Goal: Transaction & Acquisition: Purchase product/service

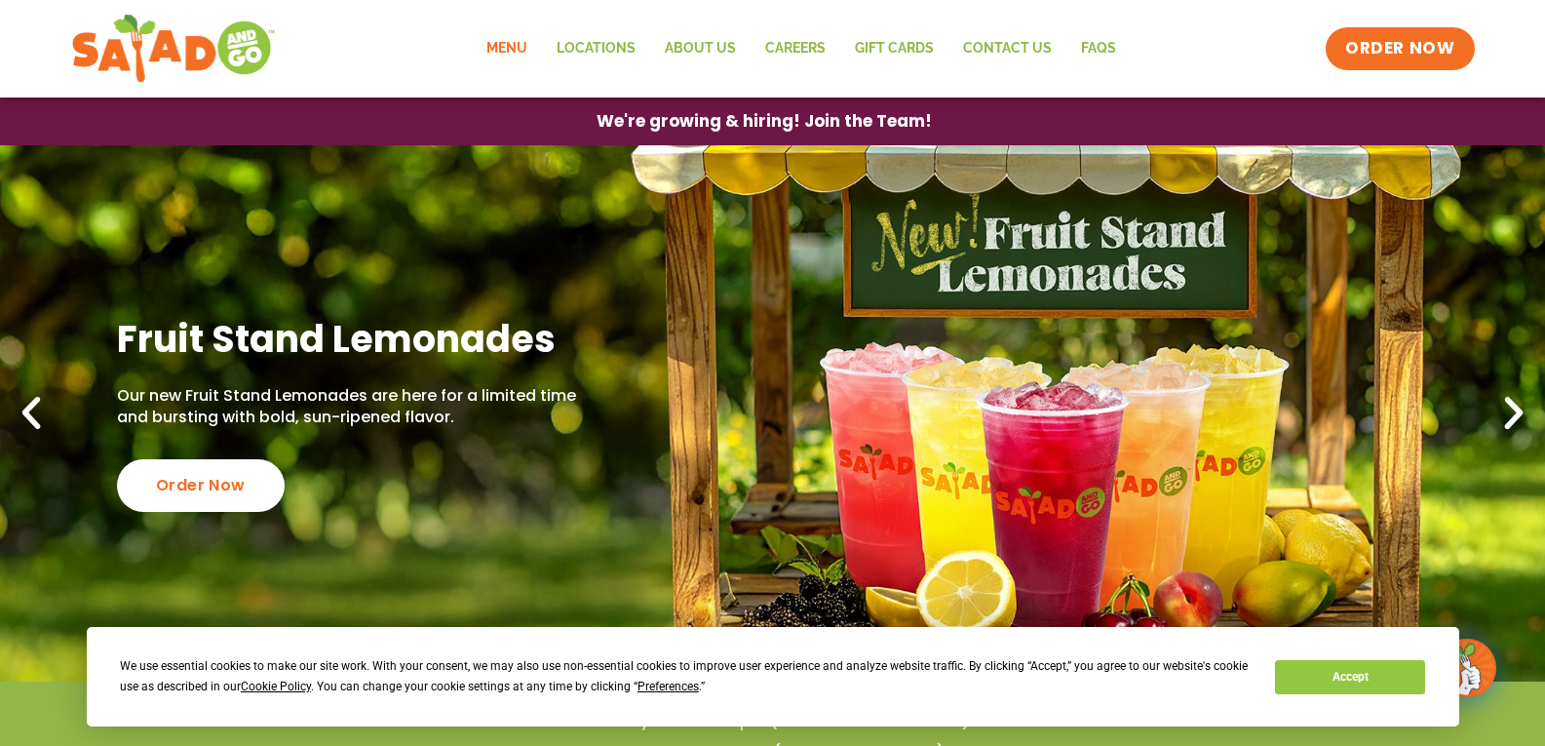
click at [506, 49] on link "Menu" at bounding box center [507, 48] width 70 height 45
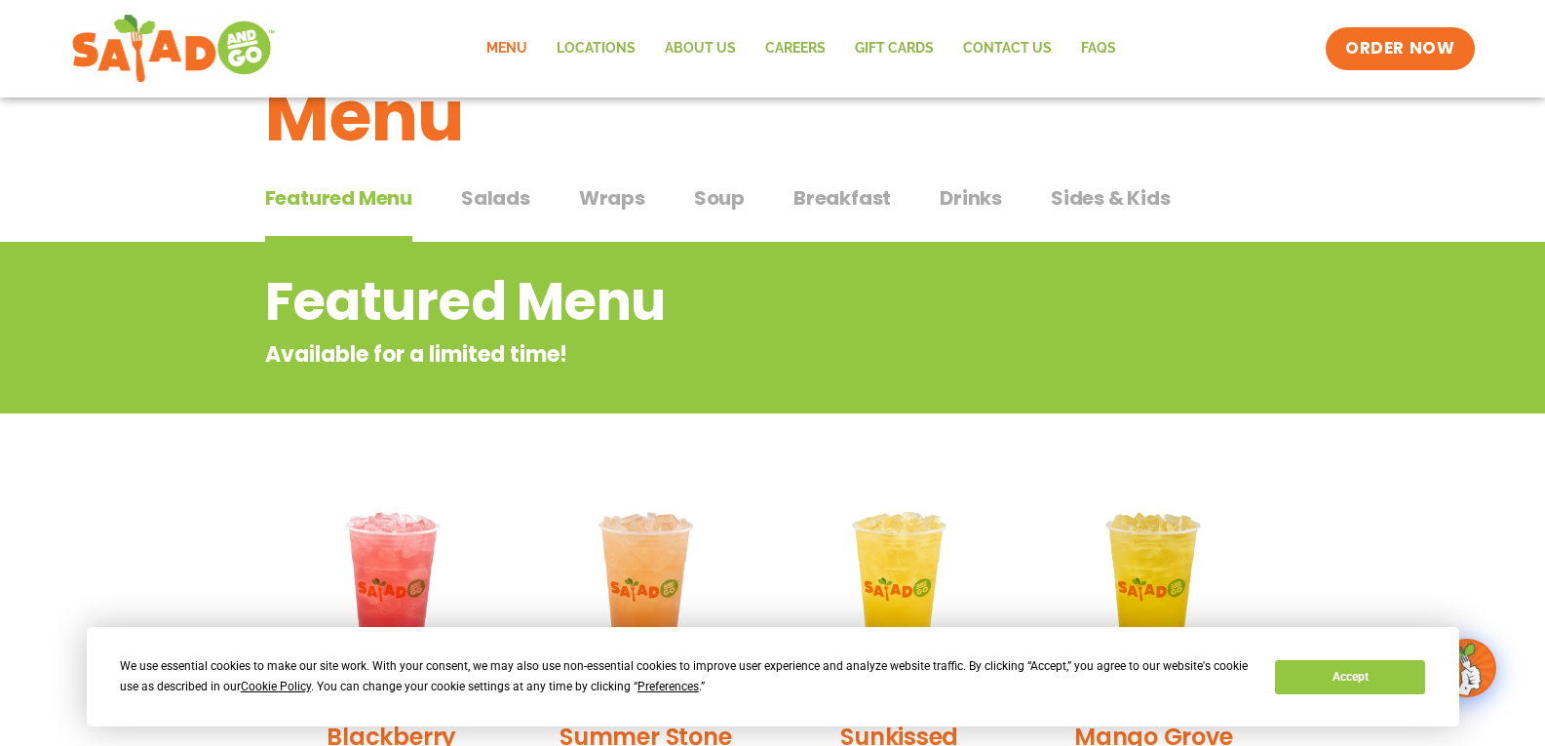
scroll to position [69, 0]
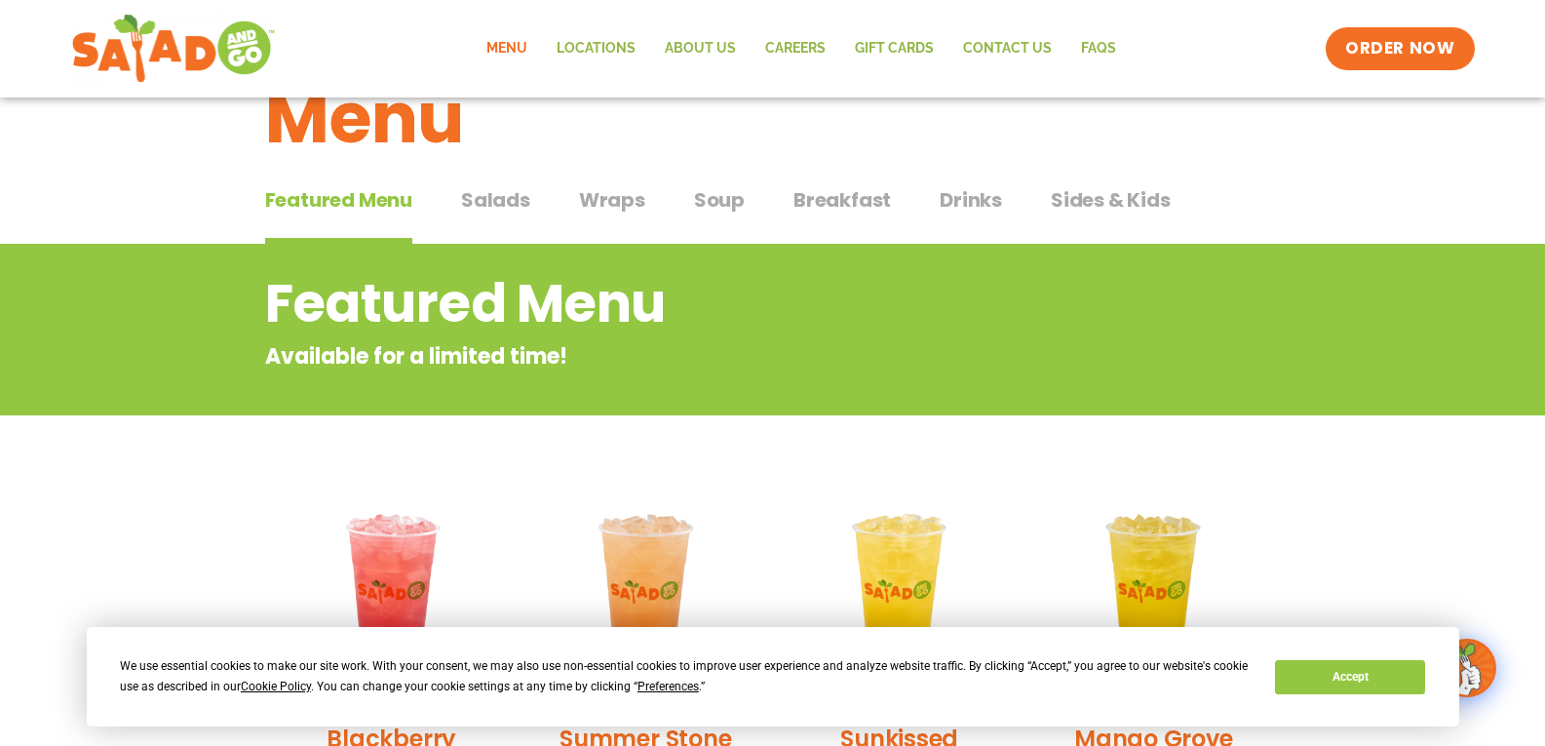
click at [516, 197] on span "Salads" at bounding box center [495, 199] width 69 height 29
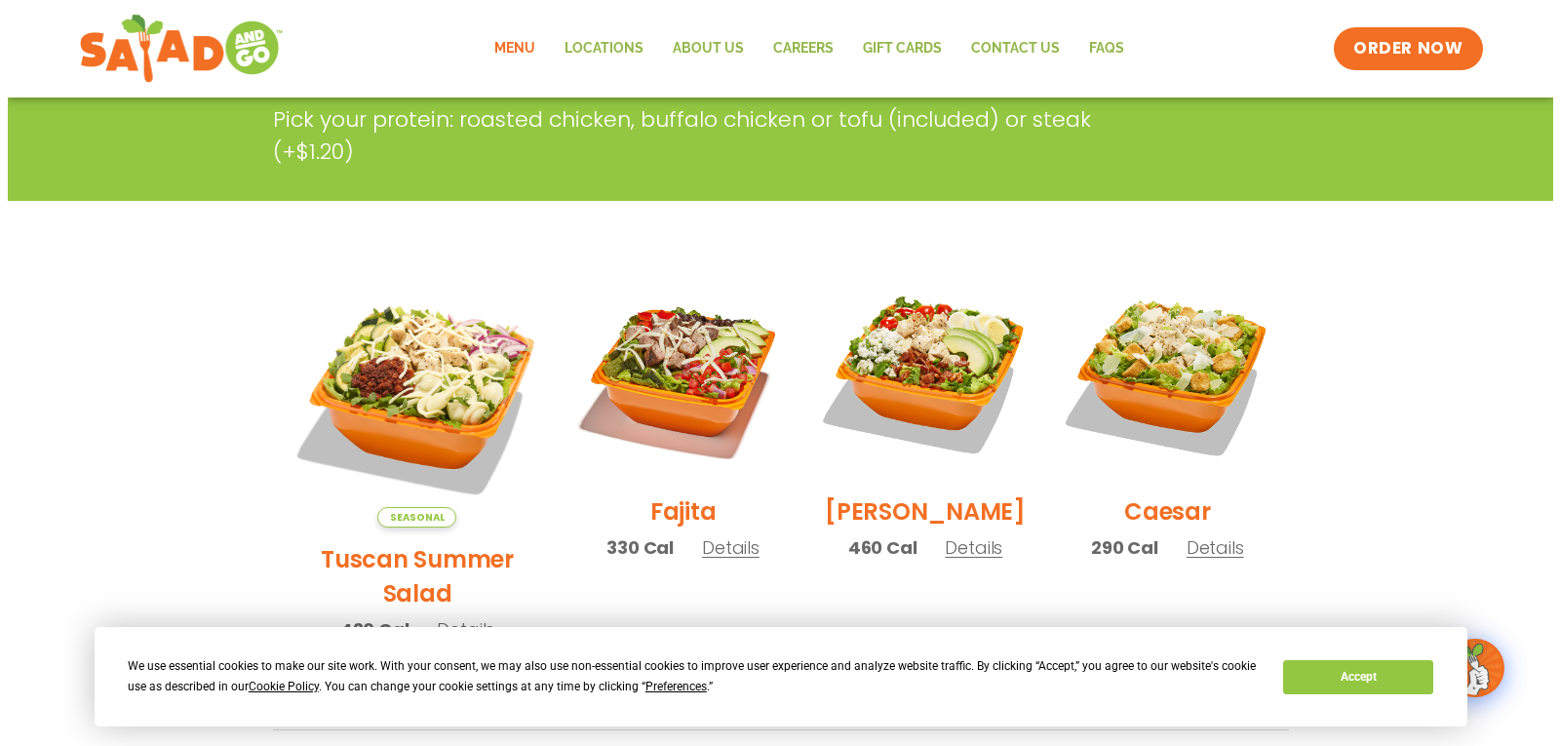
scroll to position [390, 0]
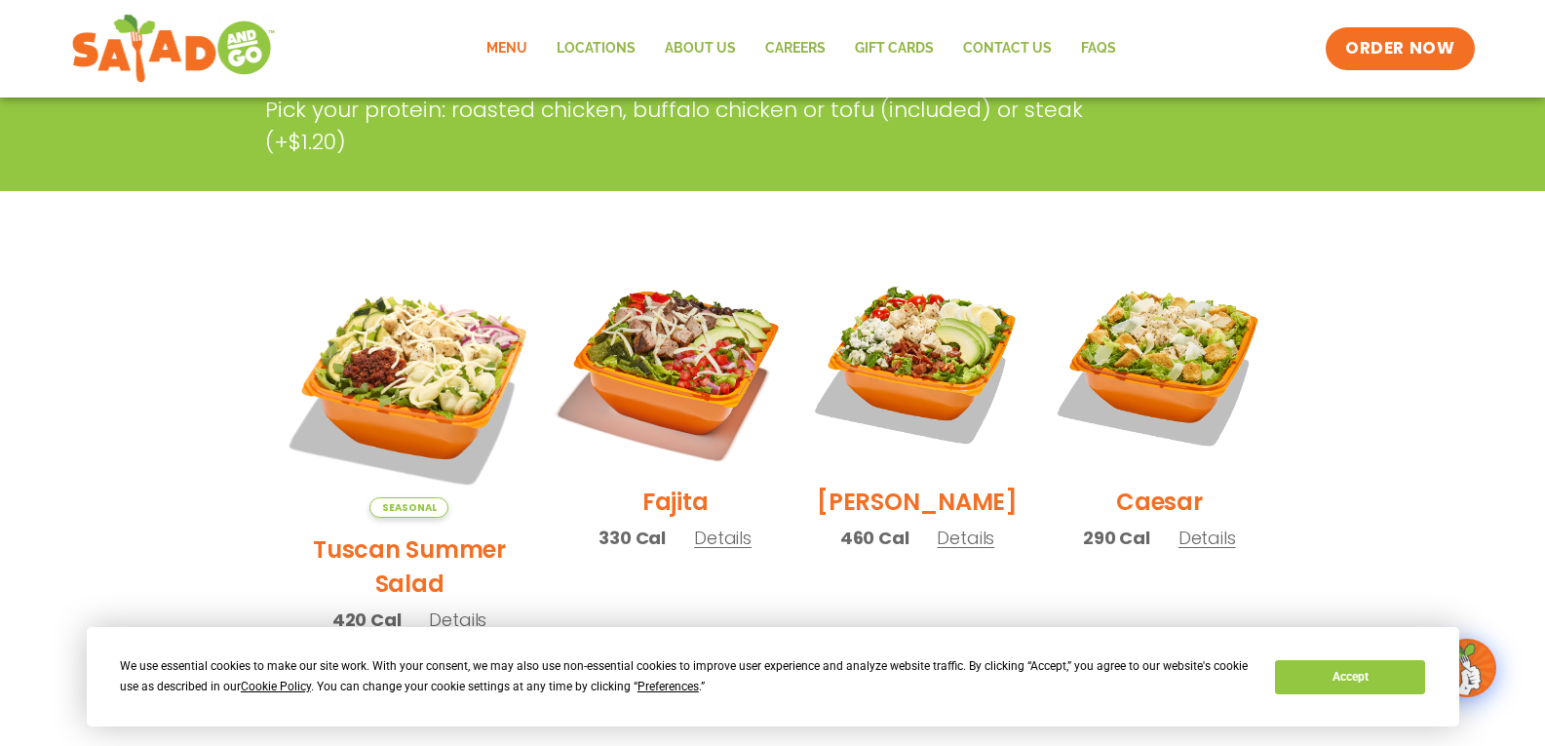
click at [710, 375] on img at bounding box center [675, 364] width 250 height 250
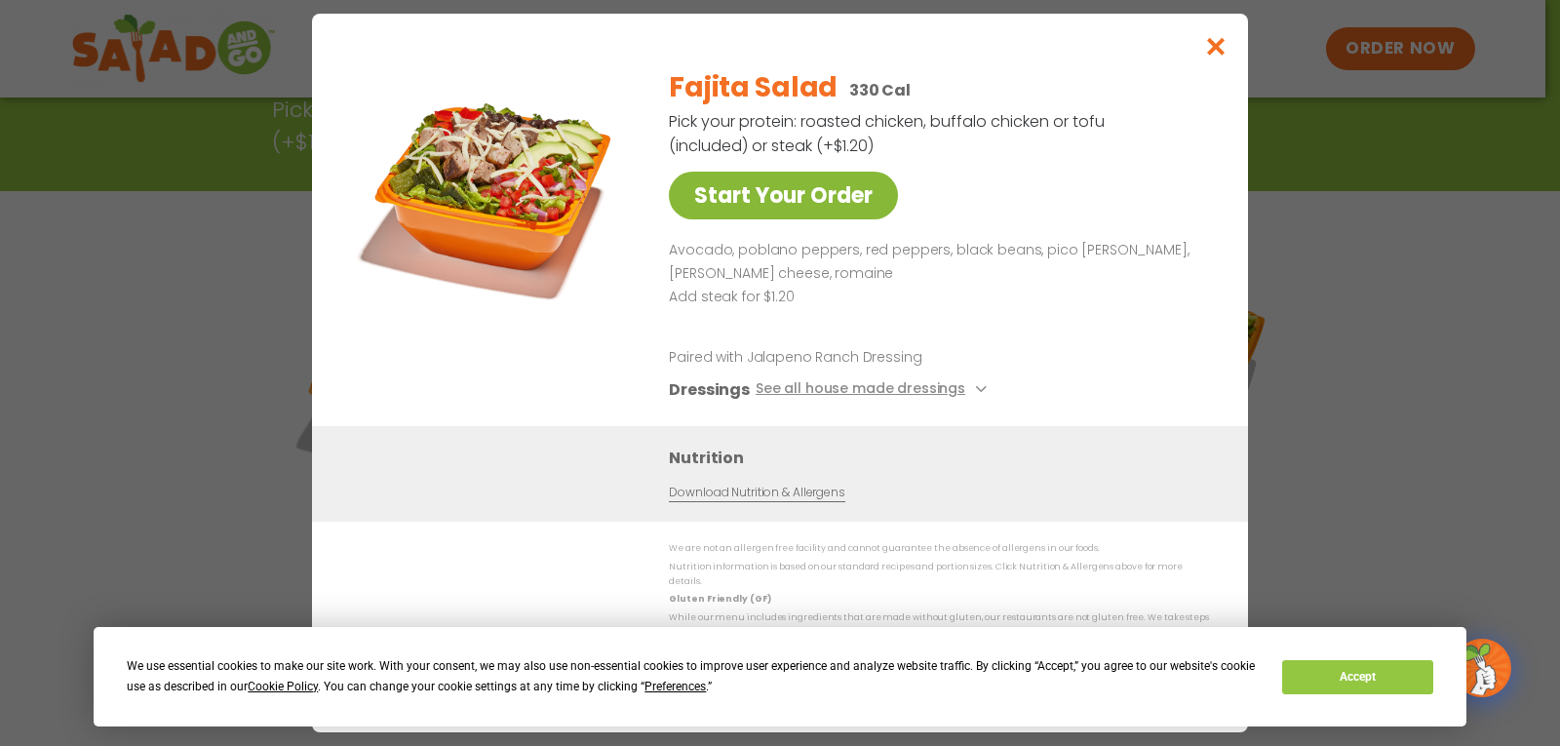
click at [831, 214] on link "Start Your Order" at bounding box center [783, 196] width 229 height 48
